Goal: Information Seeking & Learning: Learn about a topic

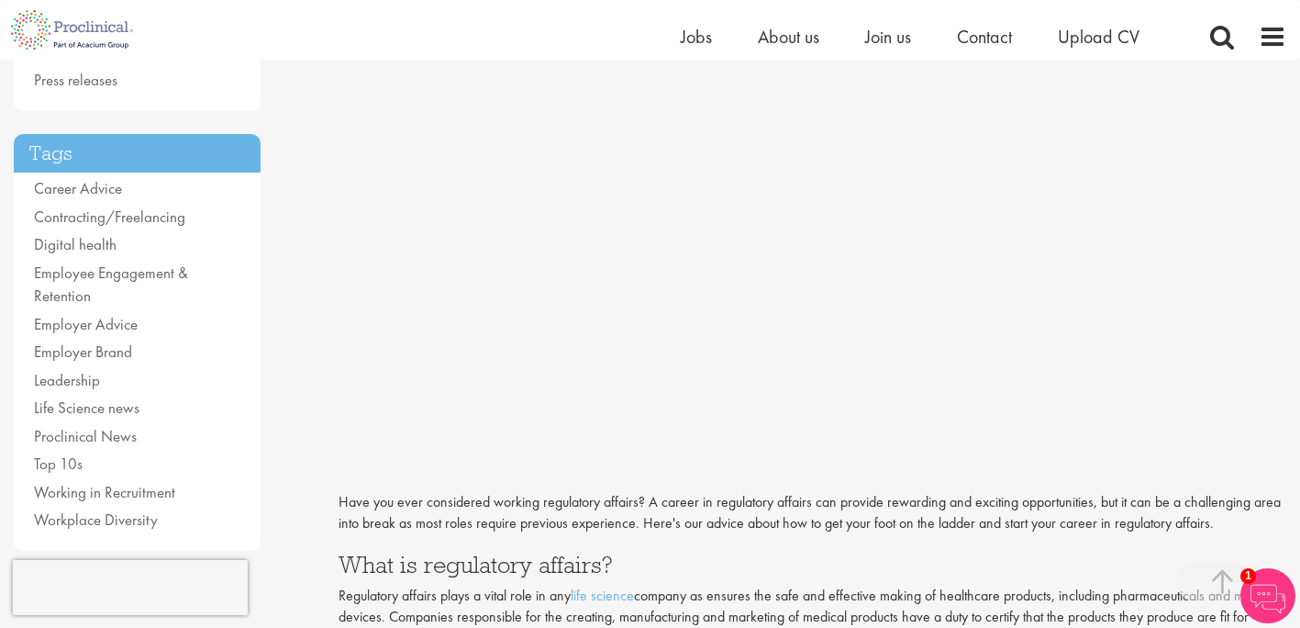
scroll to position [307, 0]
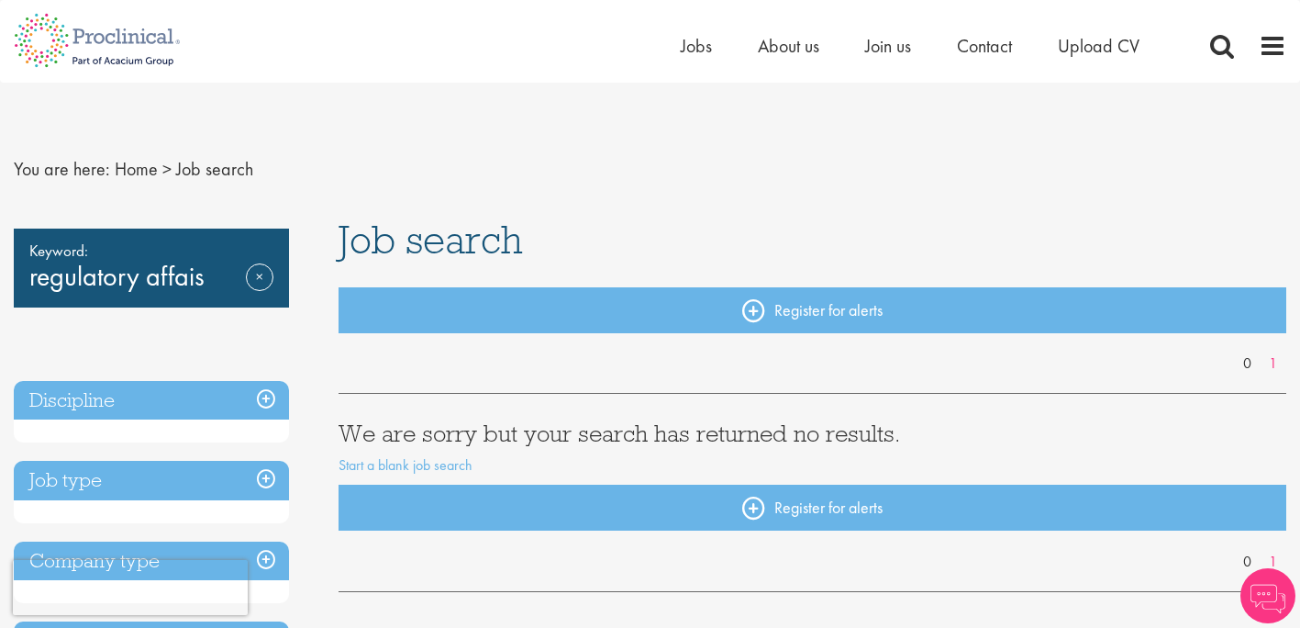
click at [179, 278] on div "Keyword: regulatory affais Remove" at bounding box center [151, 267] width 275 height 79
click at [179, 170] on span "Job search" at bounding box center [214, 169] width 77 height 24
click at [78, 285] on div "Keyword: regulatory affais Remove" at bounding box center [151, 267] width 275 height 79
click at [261, 283] on link "Remove" at bounding box center [260, 289] width 28 height 53
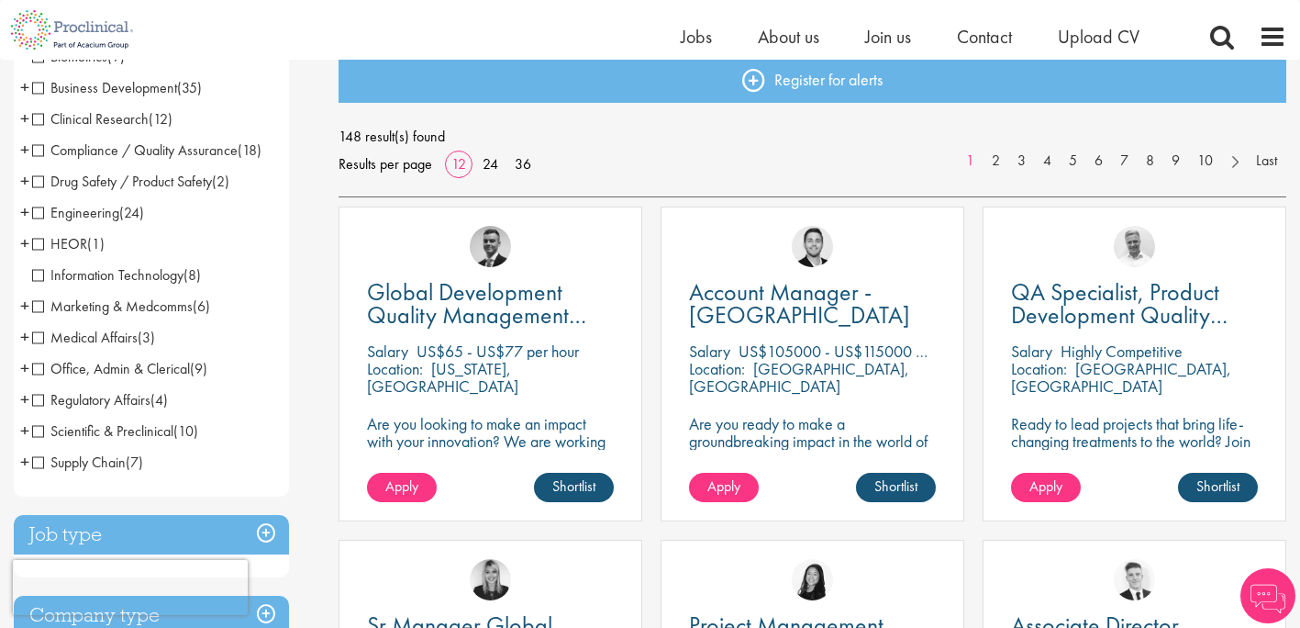
scroll to position [209, 0]
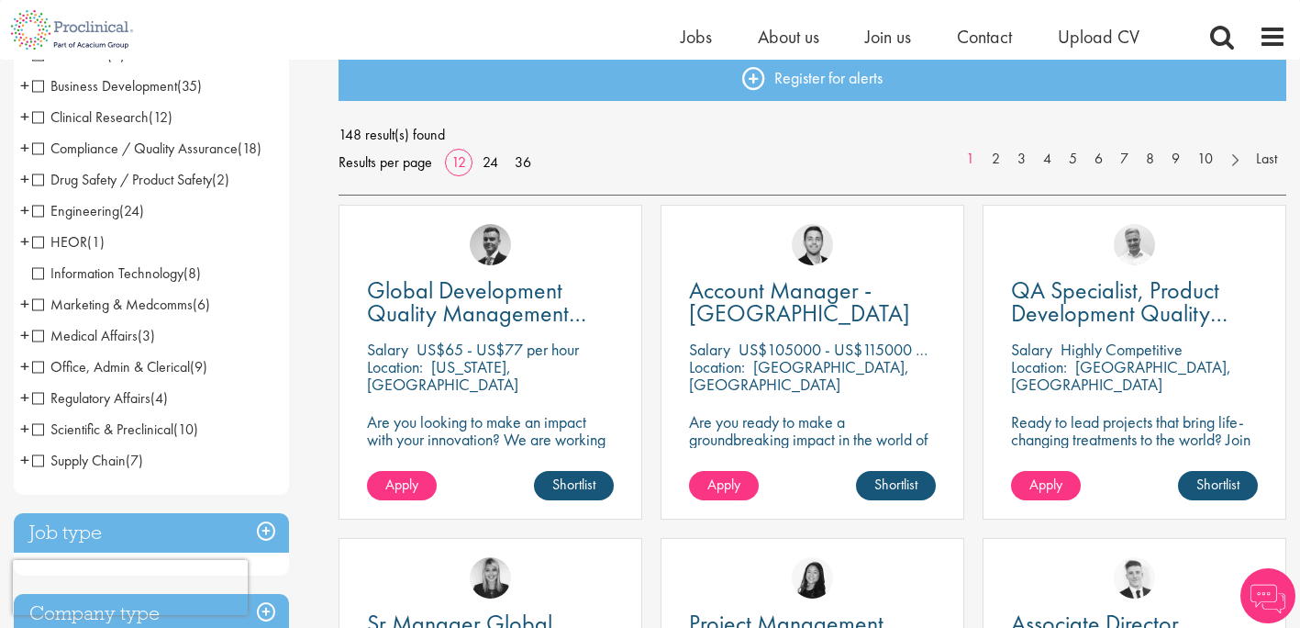
click at [41, 399] on span "Regulatory Affairs" at bounding box center [91, 397] width 118 height 19
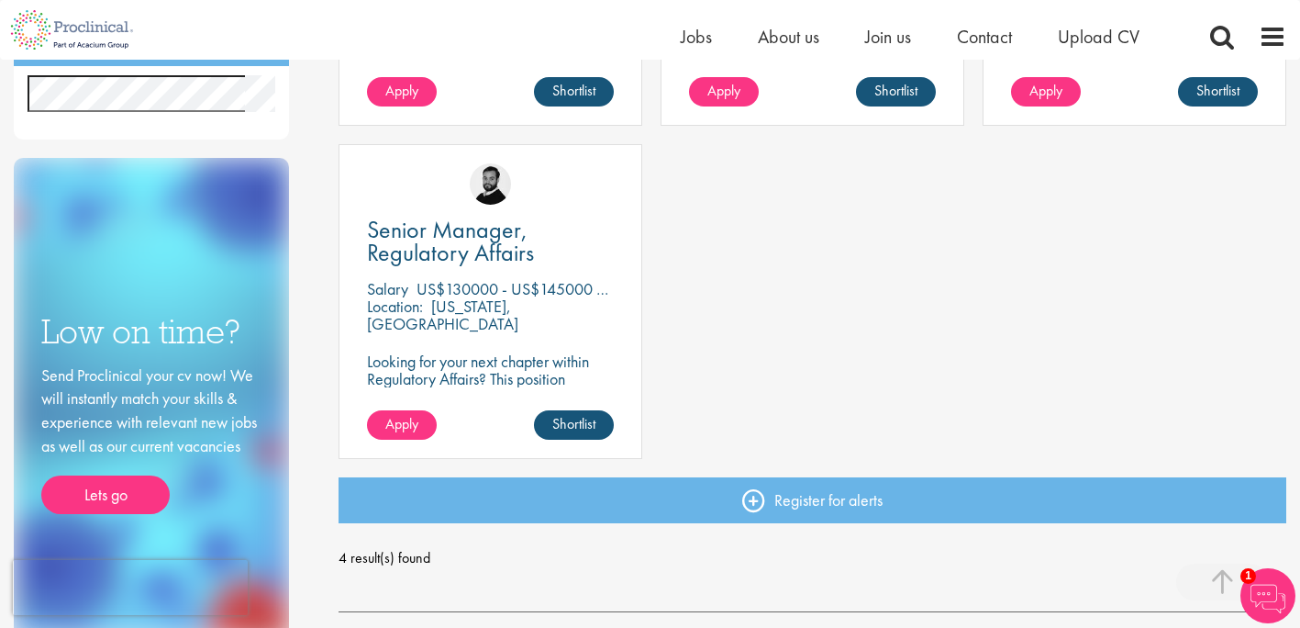
scroll to position [584, 0]
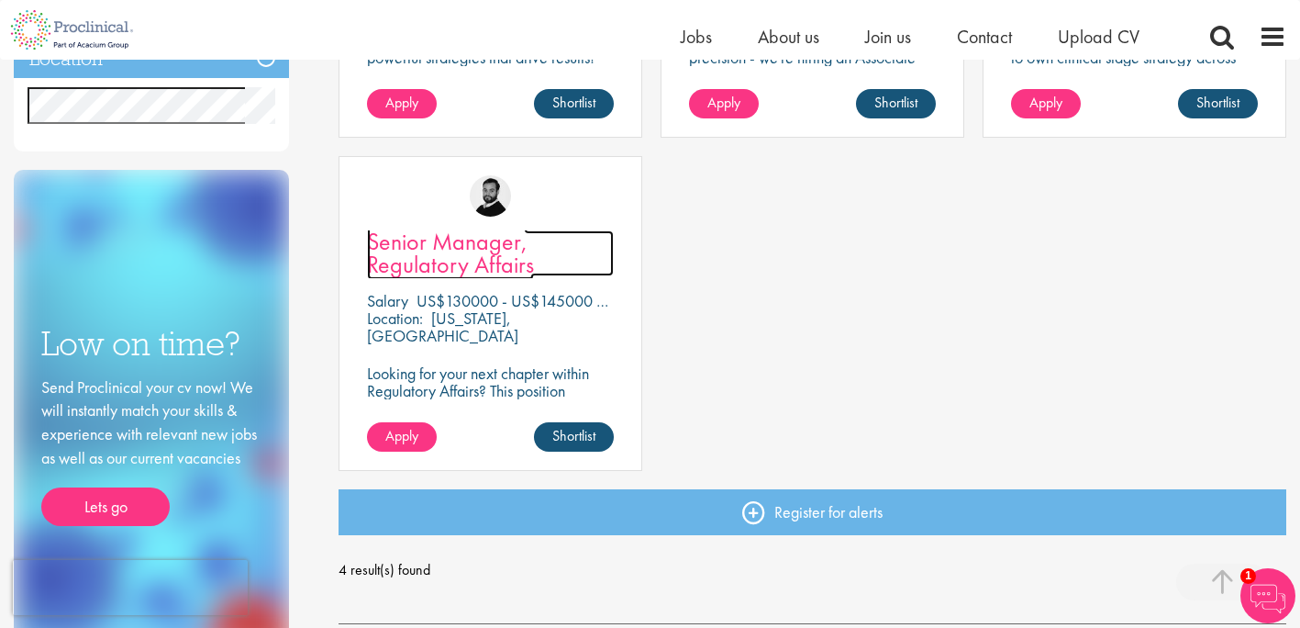
click at [451, 247] on span "Senior Manager, Regulatory Affairs" at bounding box center [450, 253] width 167 height 54
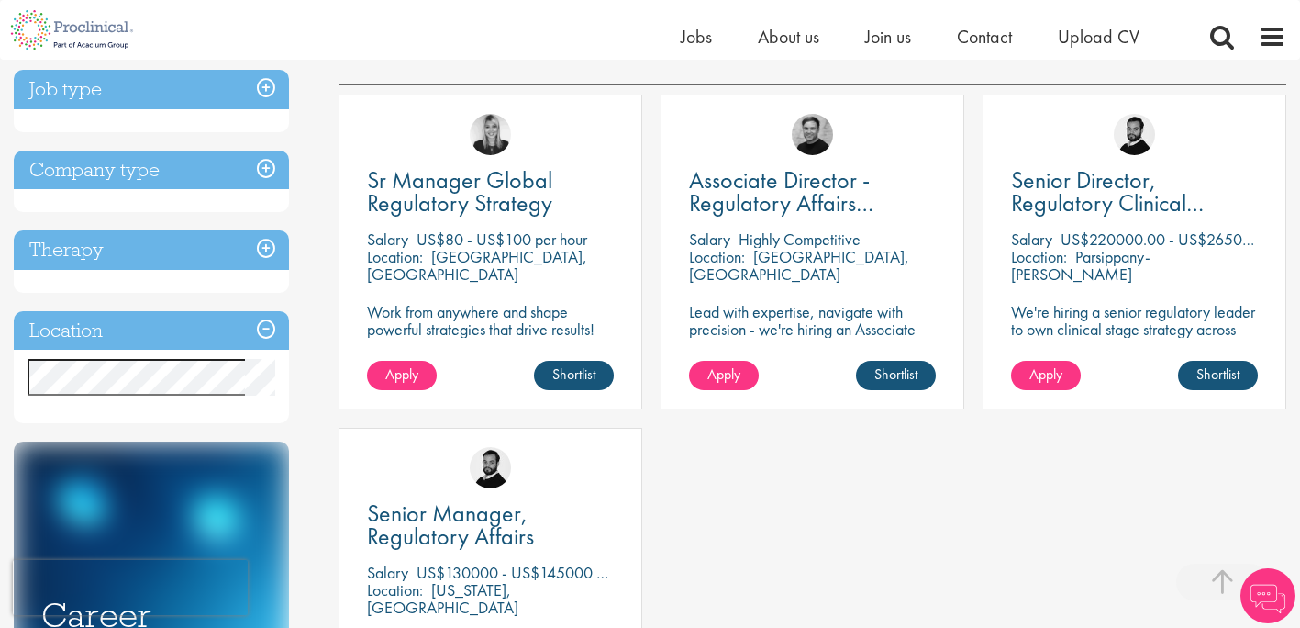
scroll to position [314, 0]
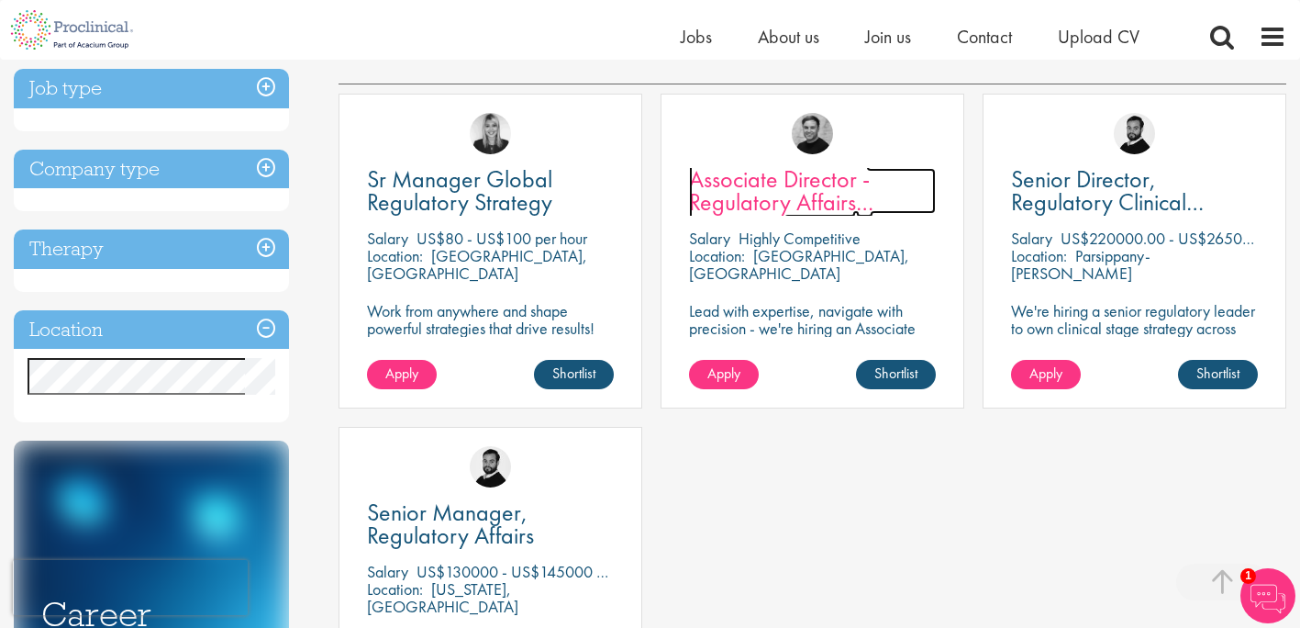
click at [749, 182] on span "Associate Director - Regulatory Affairs Consultant" at bounding box center [781, 201] width 184 height 77
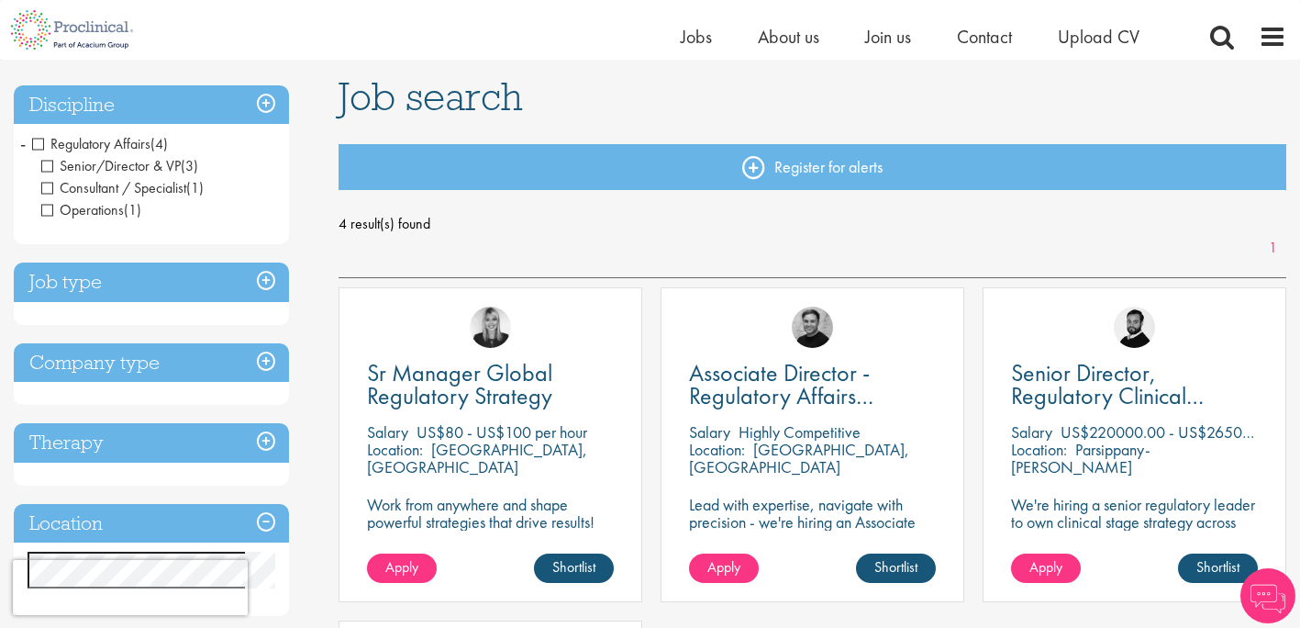
scroll to position [119, 0]
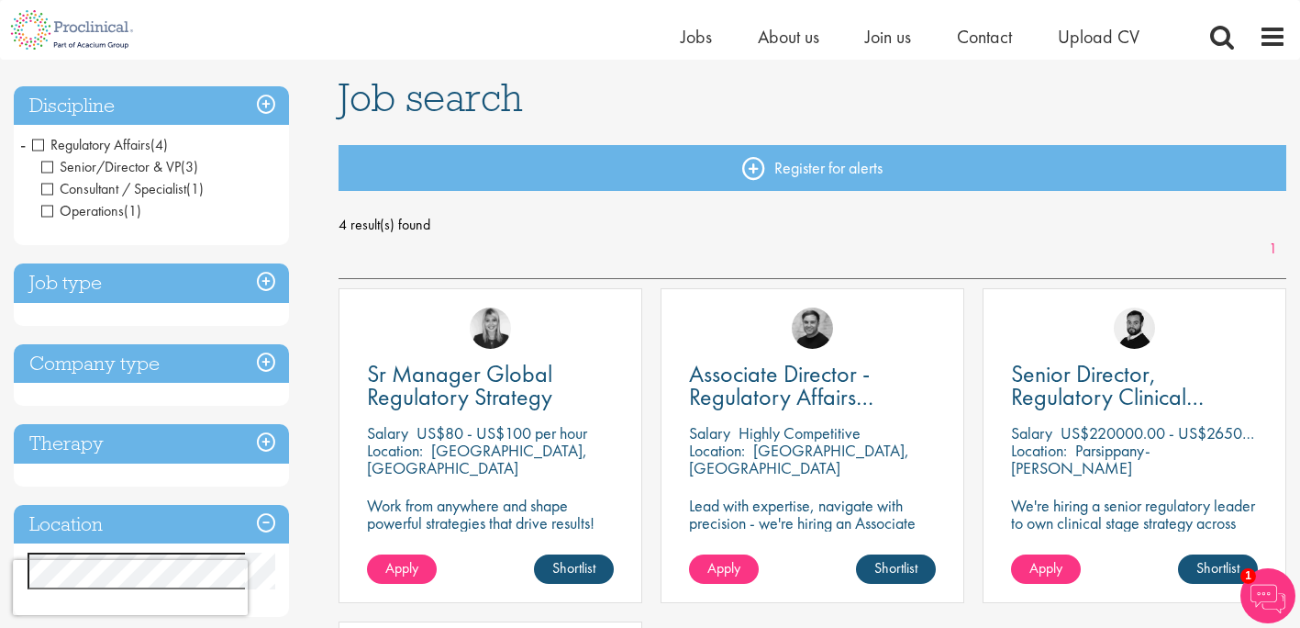
click at [263, 103] on h3 "Discipline" at bounding box center [151, 105] width 275 height 39
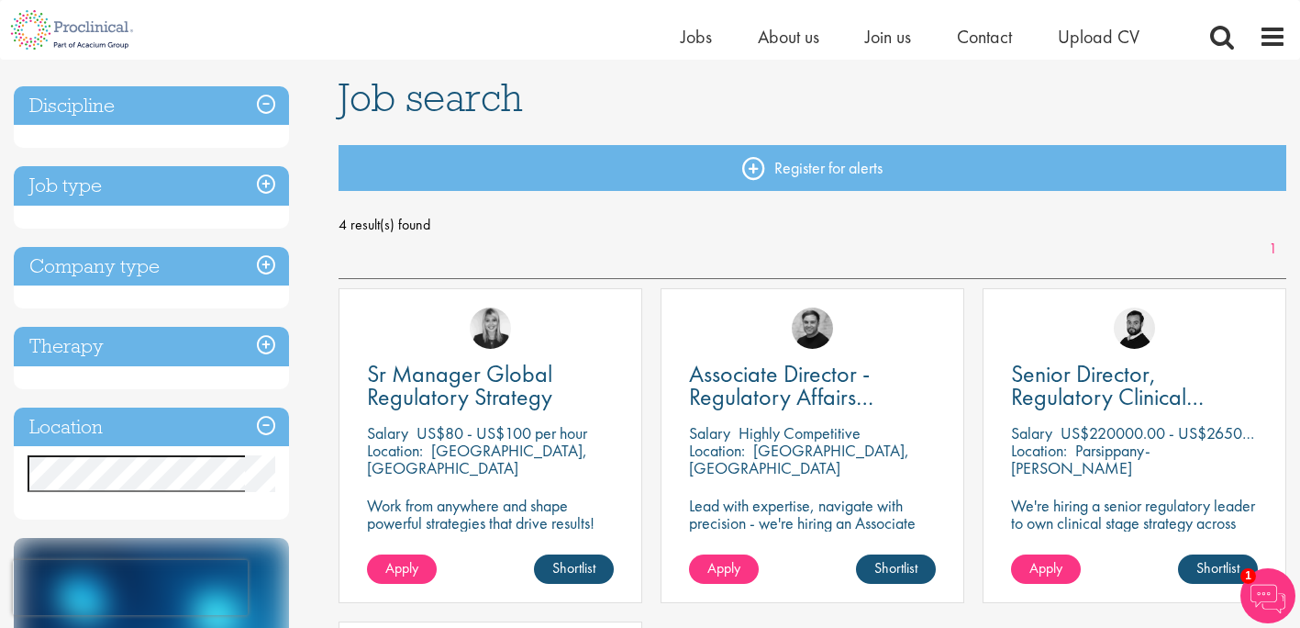
click at [263, 103] on h3 "Discipline" at bounding box center [151, 105] width 275 height 39
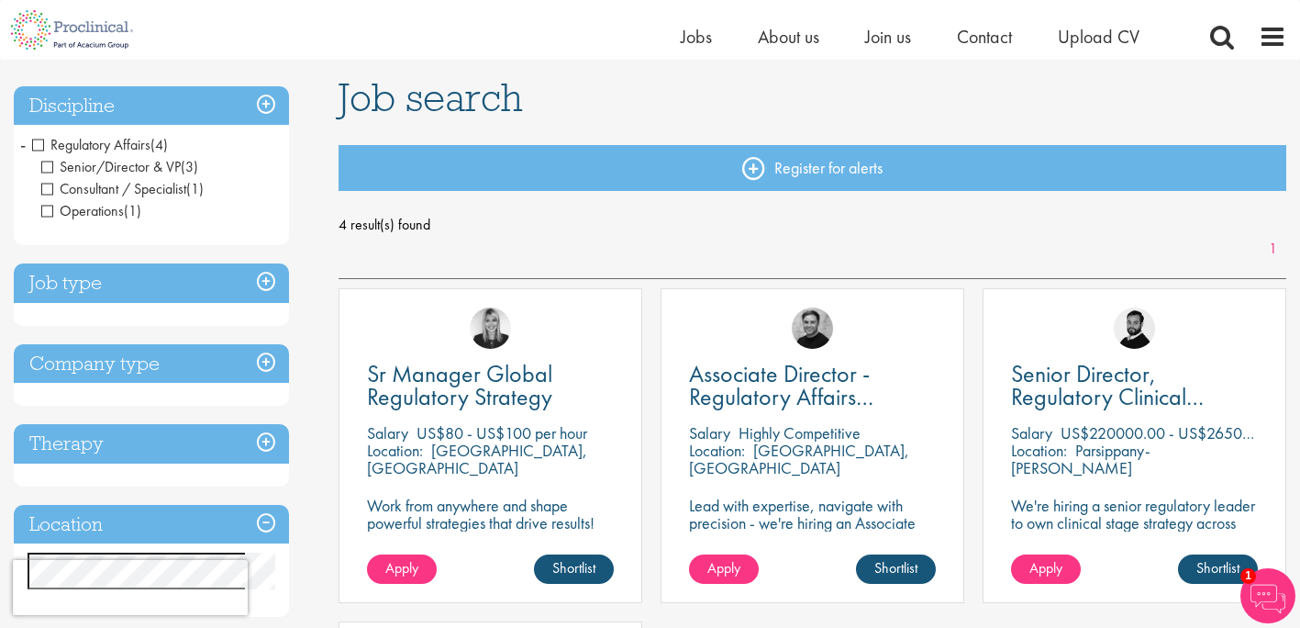
click at [43, 141] on span "Regulatory Affairs" at bounding box center [91, 144] width 118 height 19
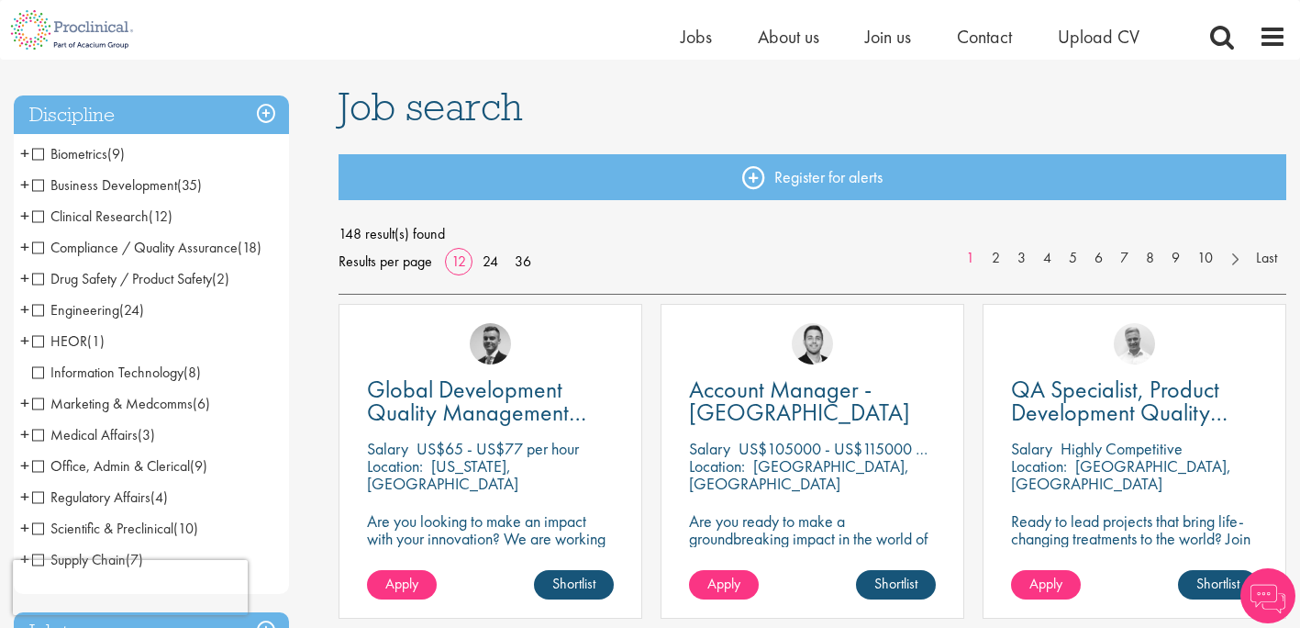
scroll to position [112, 0]
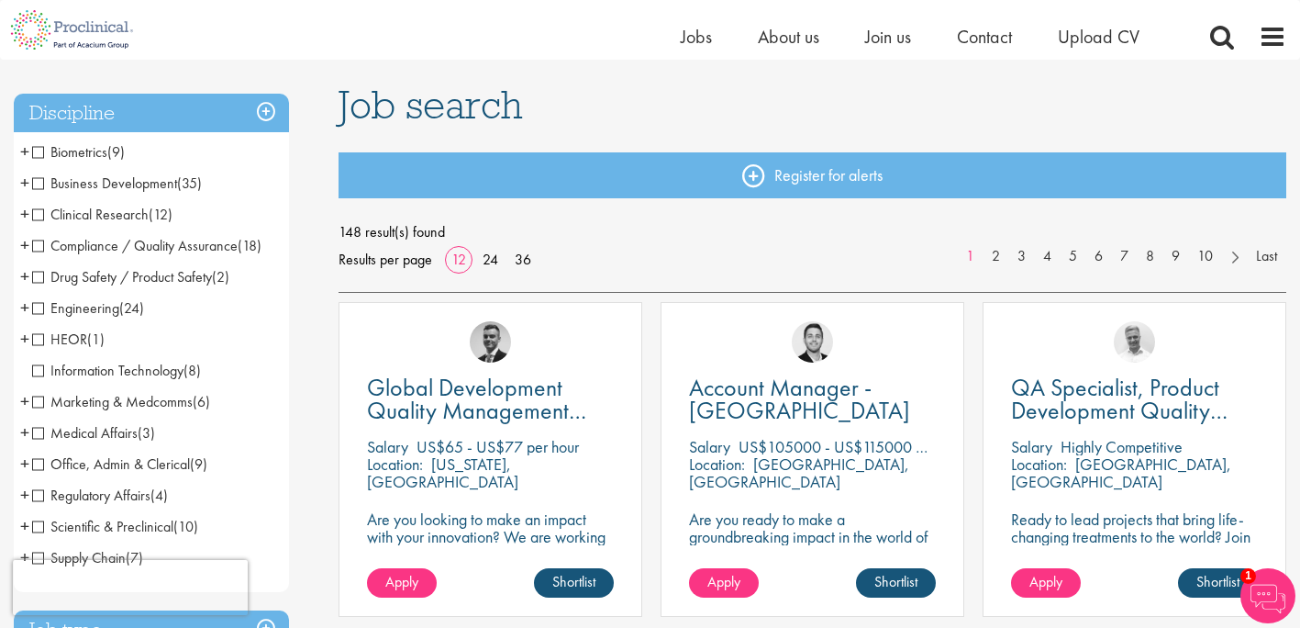
click at [36, 240] on span "Compliance / Quality Assurance" at bounding box center [135, 245] width 206 height 19
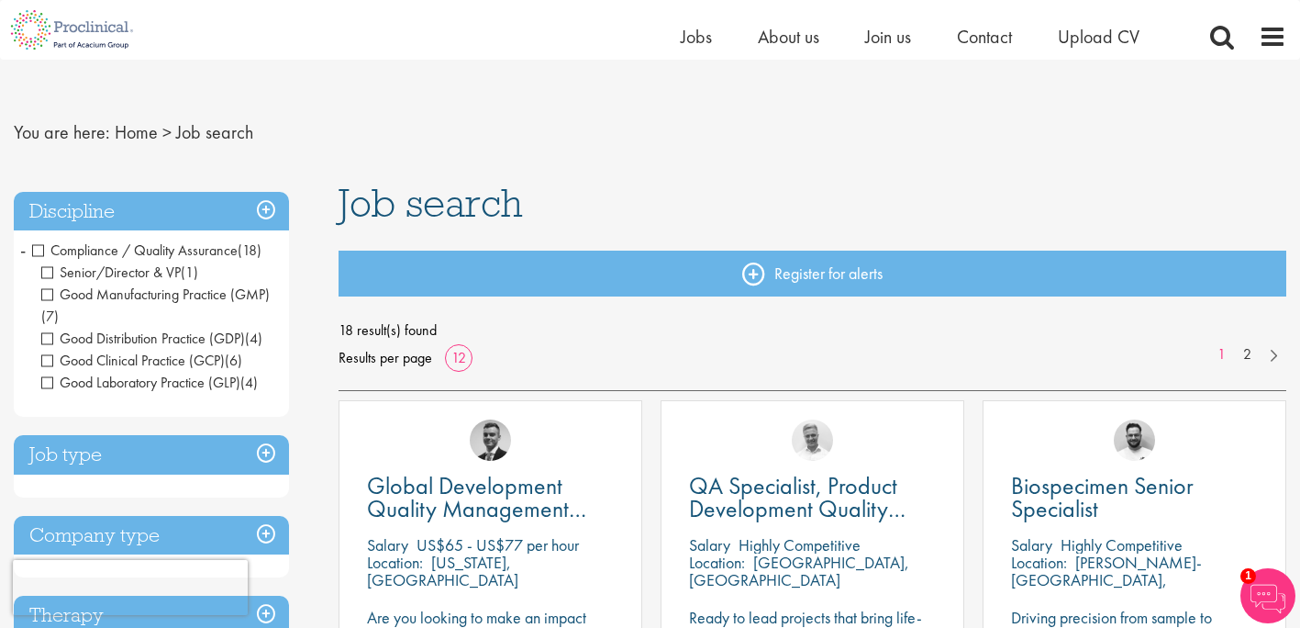
scroll to position [13, 0]
